Goal: Information Seeking & Learning: Check status

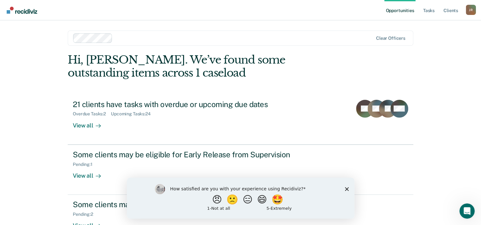
click at [346, 192] on div "How satisfied are you with your experience using Recidiviz? 😠 🙁 😑 😄 🤩 1 - Not a…" at bounding box center [241, 198] width 228 height 41
click at [348, 188] on icon "Close survey" at bounding box center [347, 189] width 4 height 4
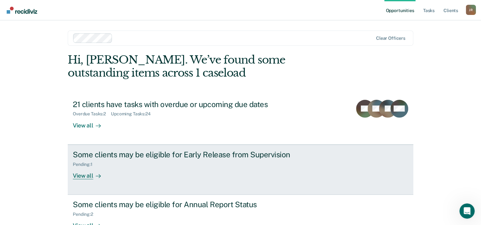
click at [78, 178] on div "View all" at bounding box center [91, 173] width 36 height 12
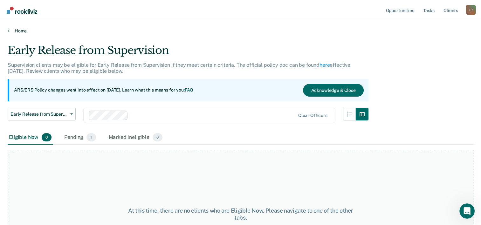
click at [20, 30] on link "Home" at bounding box center [241, 31] width 466 height 6
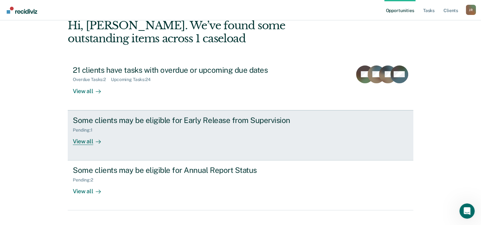
scroll to position [45, 0]
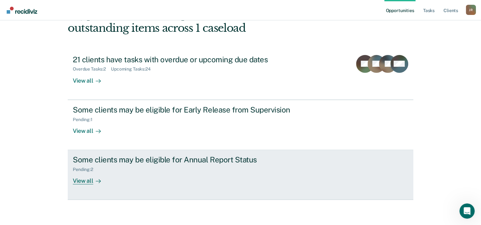
click at [87, 180] on div "View all" at bounding box center [91, 178] width 36 height 12
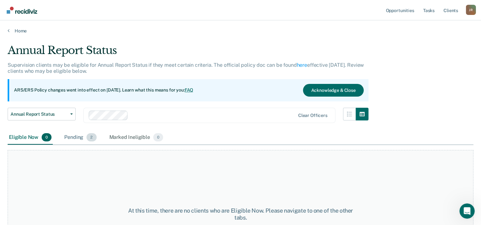
click at [76, 138] on div "Pending 2" at bounding box center [80, 138] width 35 height 14
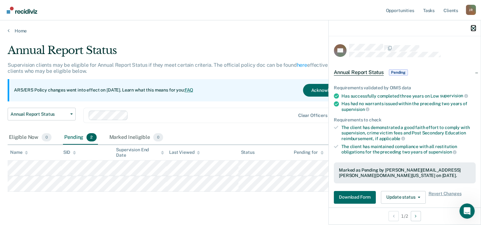
click at [473, 26] on button "button" at bounding box center [474, 27] width 4 height 5
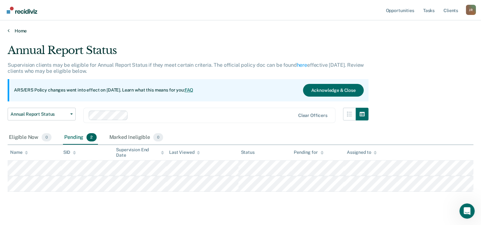
click at [19, 29] on link "Home" at bounding box center [241, 31] width 466 height 6
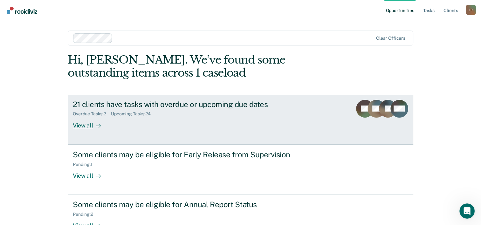
click at [76, 124] on div "View all" at bounding box center [91, 123] width 36 height 12
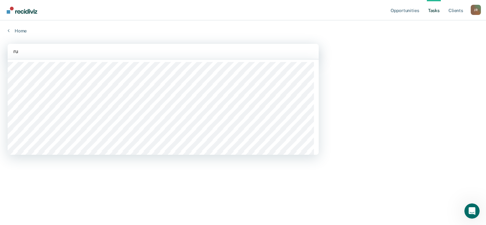
type input "r"
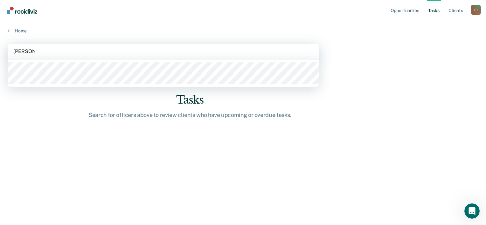
type input "[PERSON_NAME]"
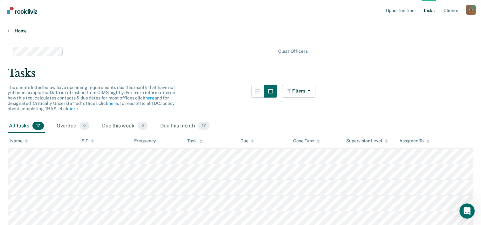
click at [16, 30] on link "Home" at bounding box center [241, 31] width 466 height 6
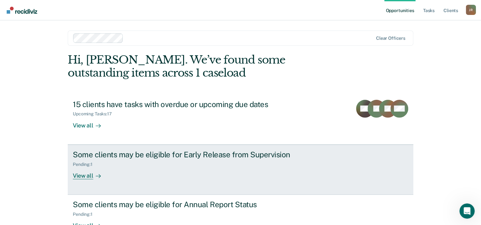
click at [82, 173] on div "View all" at bounding box center [91, 173] width 36 height 12
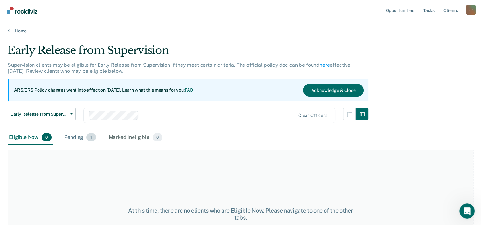
click at [76, 136] on div "Pending 1" at bounding box center [80, 138] width 34 height 14
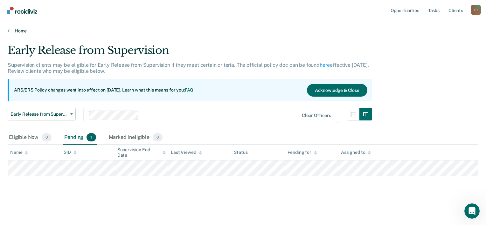
click at [22, 30] on link "Home" at bounding box center [243, 31] width 471 height 6
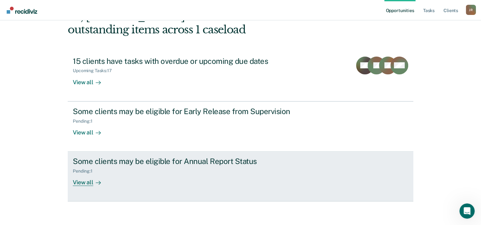
scroll to position [45, 0]
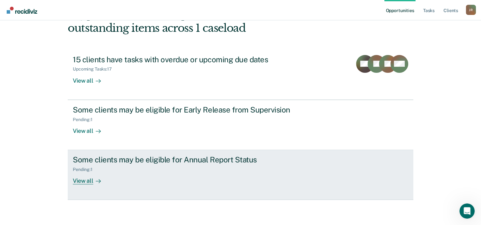
click at [85, 181] on div "View all" at bounding box center [91, 178] width 36 height 12
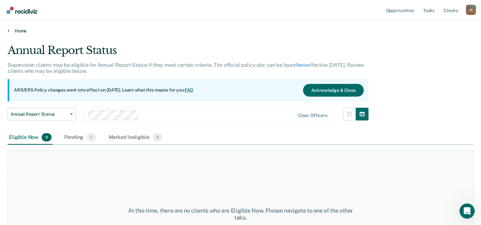
click at [20, 31] on link "Home" at bounding box center [241, 31] width 466 height 6
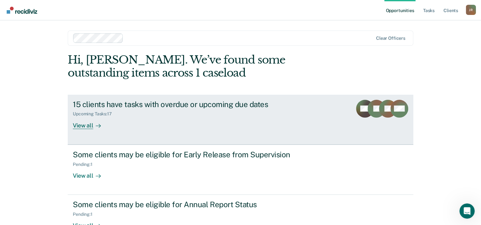
click at [75, 125] on div "View all" at bounding box center [91, 123] width 36 height 12
